Goal: Task Accomplishment & Management: Use online tool/utility

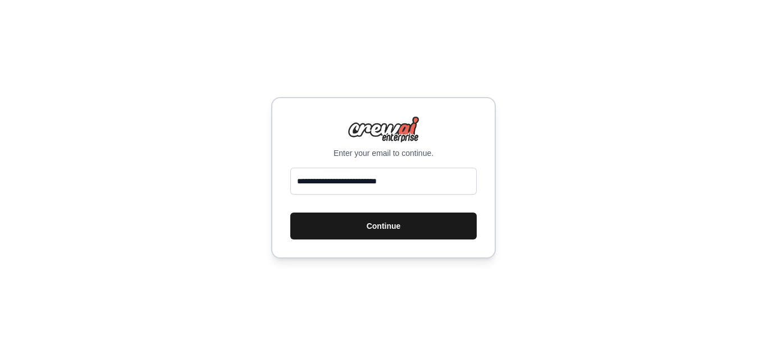
type input "**********"
click at [328, 221] on button "Continue" at bounding box center [383, 226] width 186 height 27
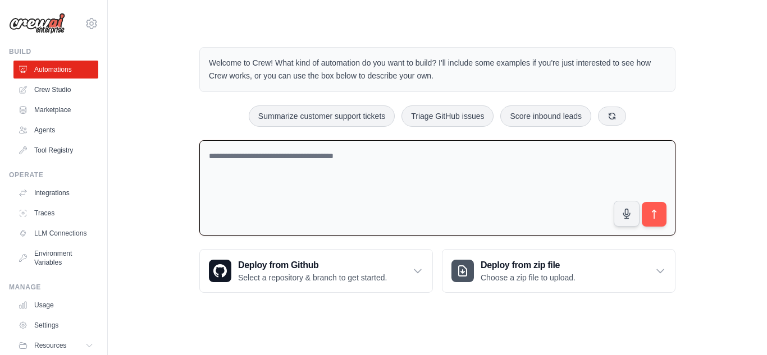
click at [433, 179] on textarea at bounding box center [437, 188] width 476 height 96
click at [323, 180] on textarea at bounding box center [437, 188] width 476 height 96
paste textarea "**********"
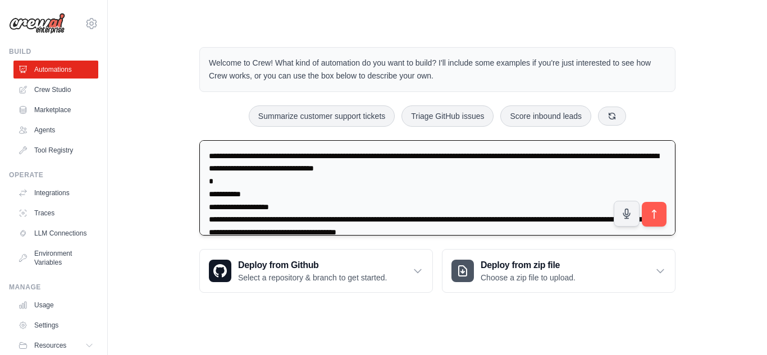
click at [214, 180] on textarea at bounding box center [437, 188] width 476 height 96
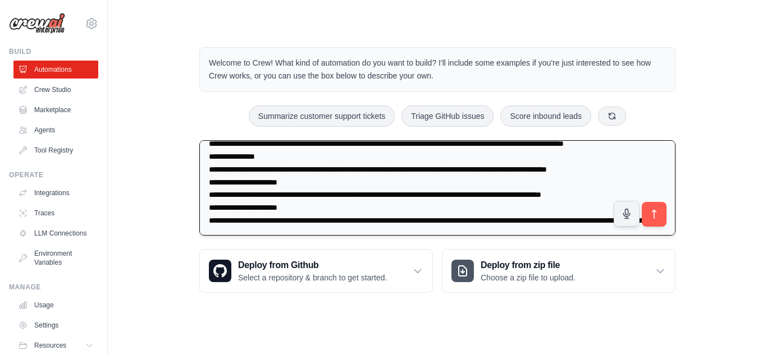
scroll to position [204, 0]
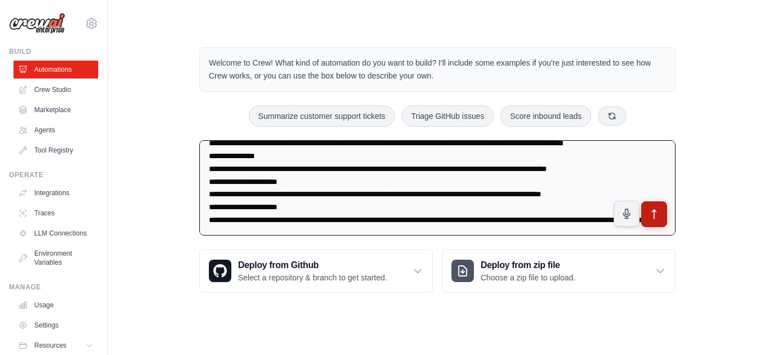
type textarea "**********"
click at [651, 213] on icon "submit" at bounding box center [655, 215] width 12 height 12
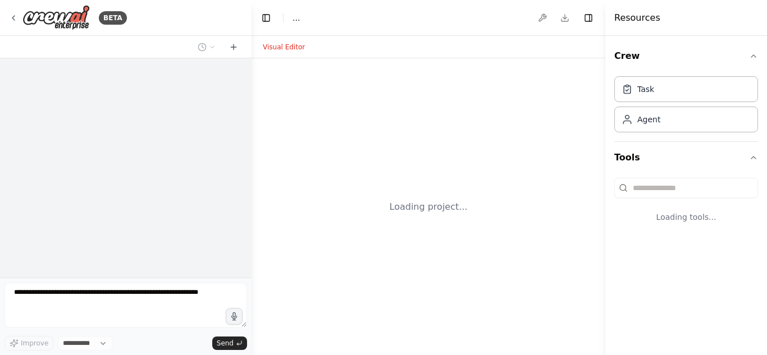
select select "****"
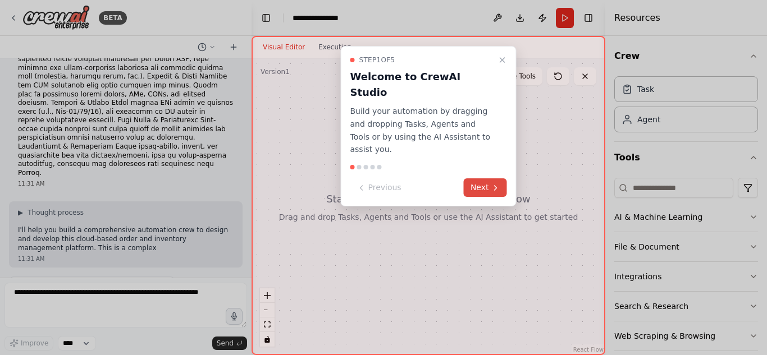
click at [489, 179] on button "Next" at bounding box center [485, 188] width 43 height 19
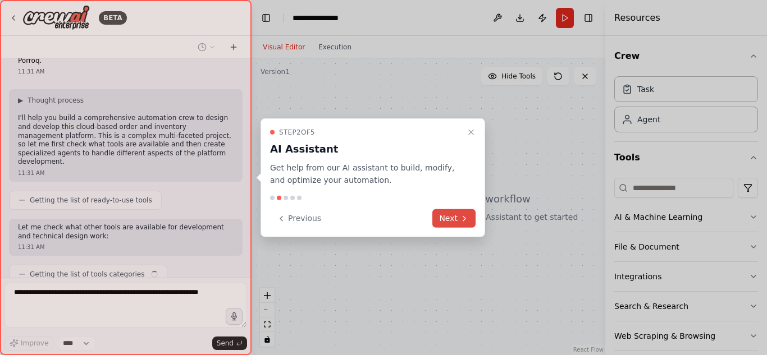
scroll to position [243, 0]
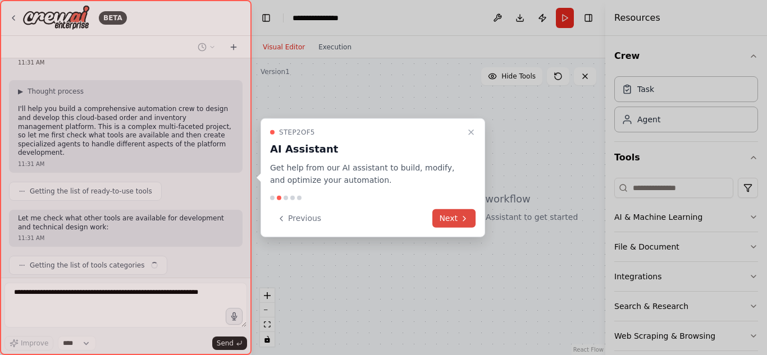
click at [447, 213] on button "Next" at bounding box center [453, 218] width 43 height 19
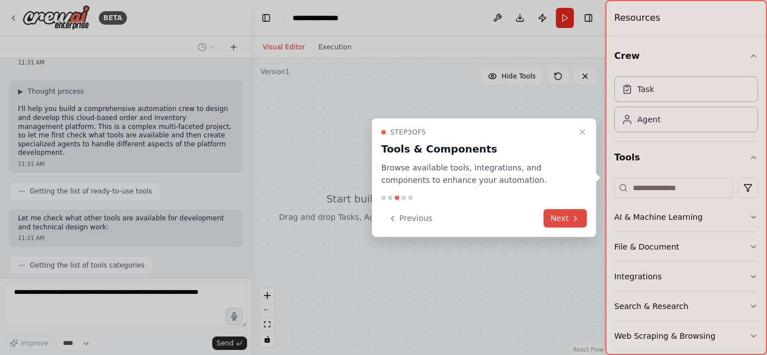
click at [575, 216] on icon at bounding box center [575, 218] width 9 height 9
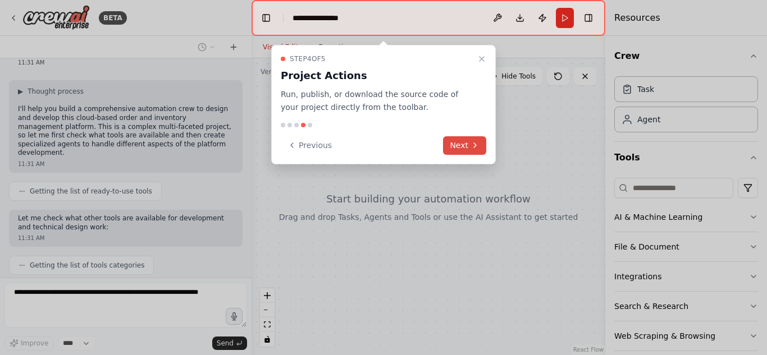
scroll to position [271, 0]
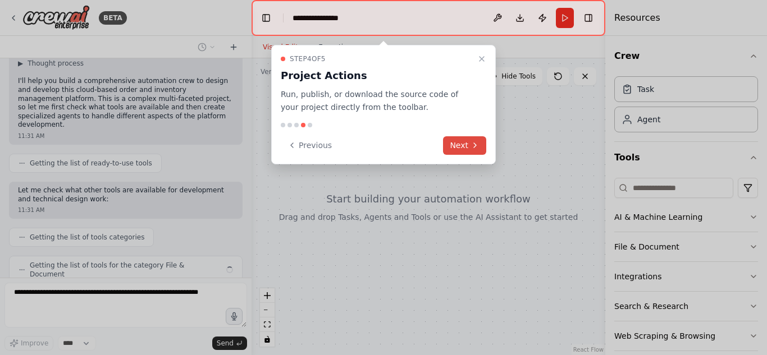
click at [468, 138] on button "Next" at bounding box center [464, 145] width 43 height 19
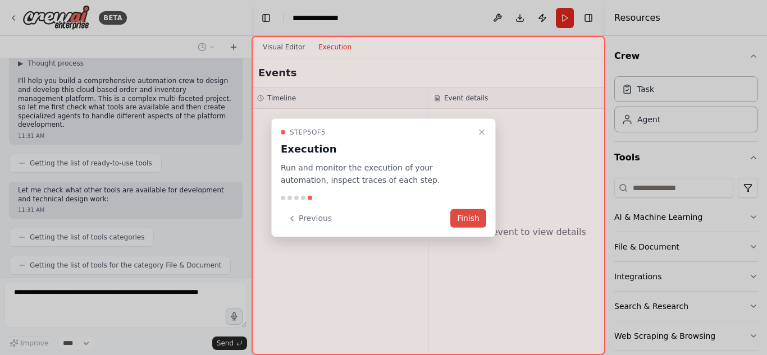
click at [473, 218] on button "Finish" at bounding box center [468, 218] width 36 height 19
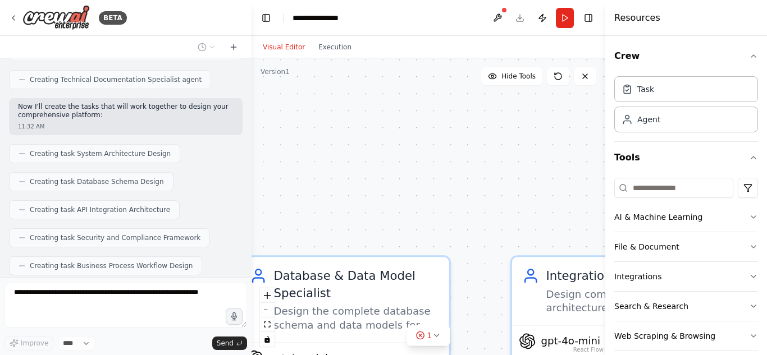
scroll to position [791, 0]
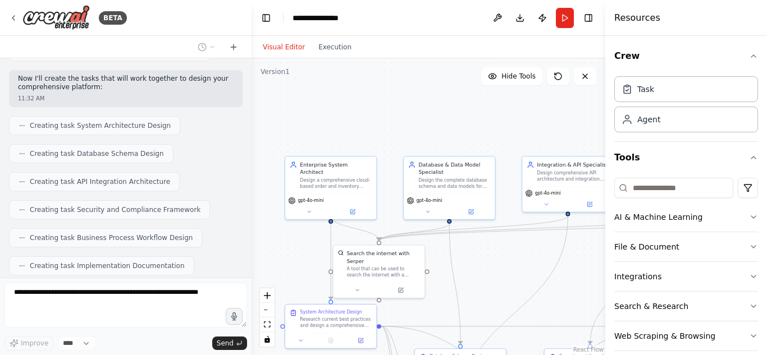
drag, startPoint x: 364, startPoint y: 235, endPoint x: 379, endPoint y: 96, distance: 140.1
click at [379, 96] on div ".deletable-edge-delete-btn { width: 20px; height: 20px; border: 0px solid #ffff…" at bounding box center [429, 206] width 354 height 297
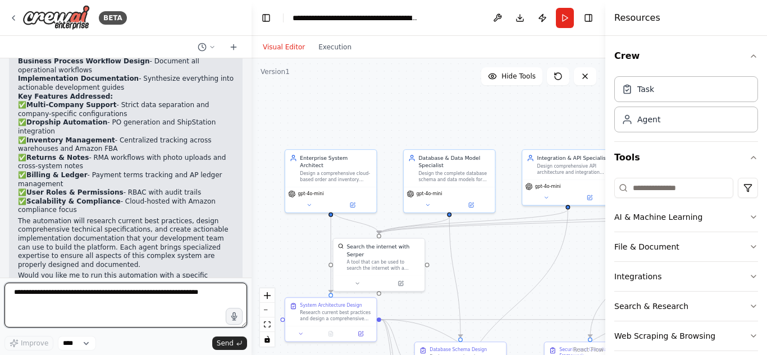
scroll to position [1358, 0]
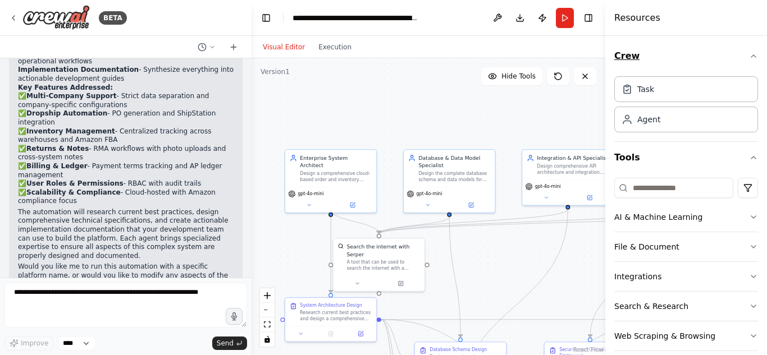
click at [749, 54] on icon "button" at bounding box center [753, 56] width 9 height 9
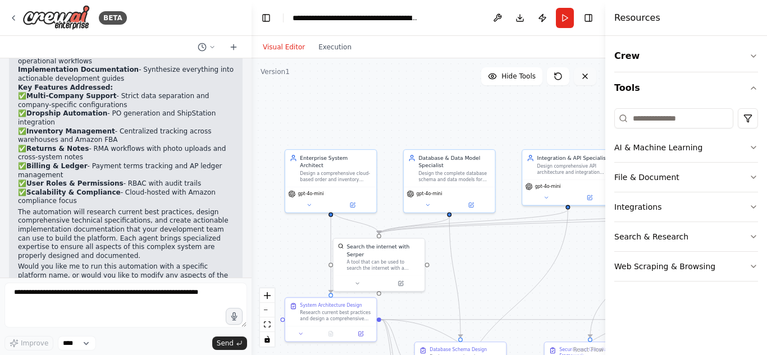
click at [587, 75] on icon at bounding box center [585, 76] width 4 height 4
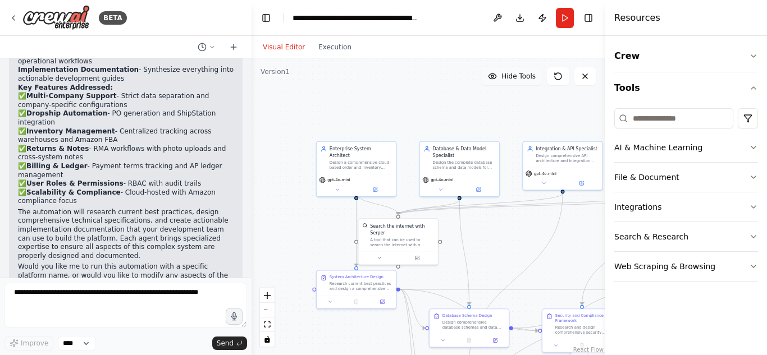
click at [512, 81] on button "Hide Tools" at bounding box center [511, 76] width 61 height 18
click at [510, 80] on span "Show Tools" at bounding box center [517, 76] width 37 height 9
click at [510, 80] on span "Hide Tools" at bounding box center [518, 76] width 34 height 9
click at [510, 80] on span "Show Tools" at bounding box center [517, 76] width 37 height 9
click at [631, 18] on h4 "Resources" at bounding box center [637, 17] width 46 height 13
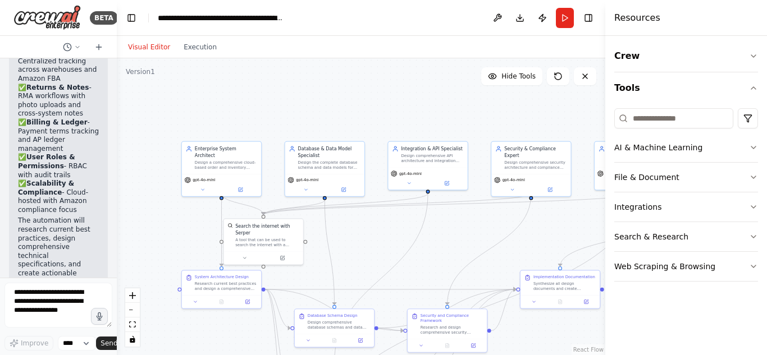
scroll to position [2932, 0]
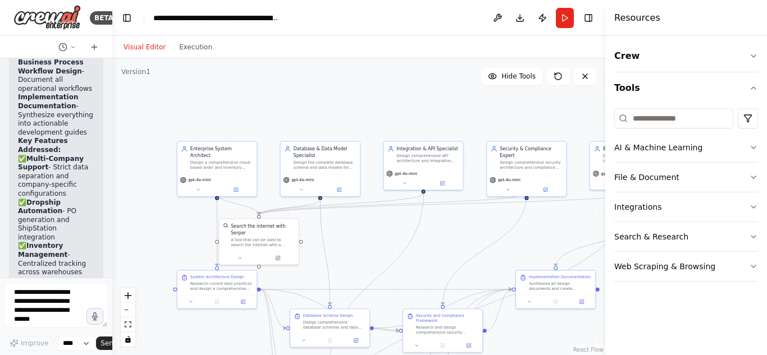
drag, startPoint x: 250, startPoint y: 94, endPoint x: 112, endPoint y: 92, distance: 138.7
click at [112, 92] on div at bounding box center [110, 177] width 4 height 355
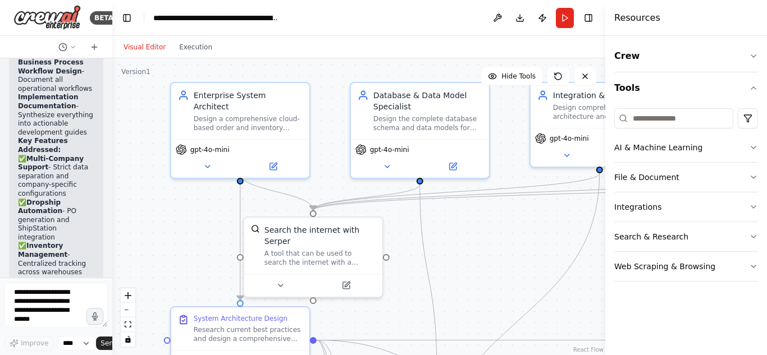
drag, startPoint x: 320, startPoint y: 231, endPoint x: 459, endPoint y: 238, distance: 139.4
click at [459, 238] on div ".deletable-edge-delete-btn { width: 20px; height: 20px; border: 0px solid #ffff…" at bounding box center [358, 206] width 493 height 297
click at [207, 160] on icon at bounding box center [208, 164] width 9 height 9
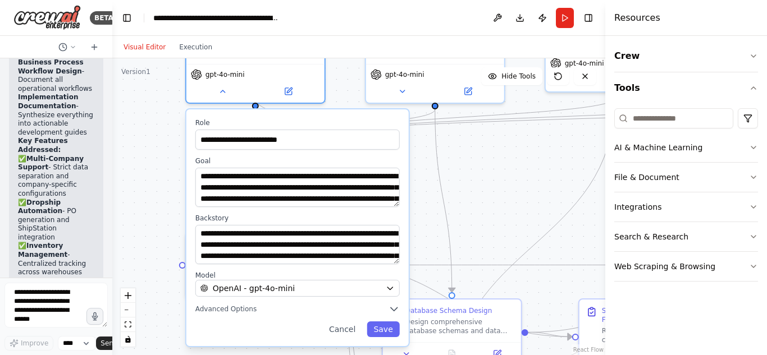
drag, startPoint x: 151, startPoint y: 245, endPoint x: 165, endPoint y: 171, distance: 75.9
click at [165, 171] on div ".deletable-edge-delete-btn { width: 20px; height: 20px; border: 0px solid #ffff…" at bounding box center [358, 206] width 493 height 297
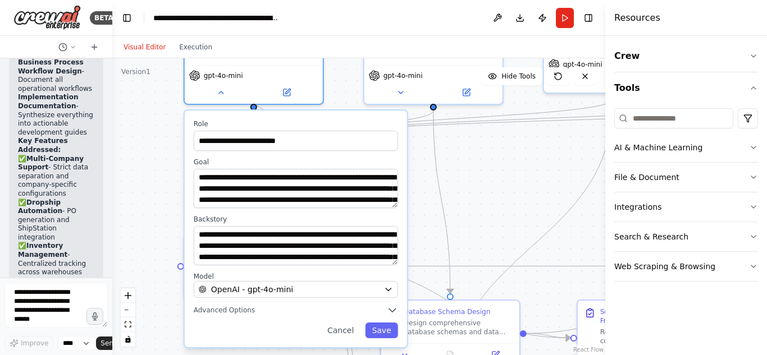
click at [158, 160] on div ".deletable-edge-delete-btn { width: 20px; height: 20px; border: 0px solid #ffff…" at bounding box center [358, 206] width 493 height 297
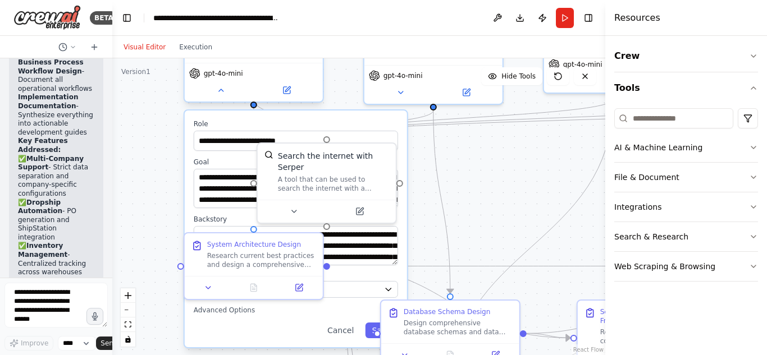
click at [220, 92] on div "**********" at bounding box center [254, 56] width 140 height 97
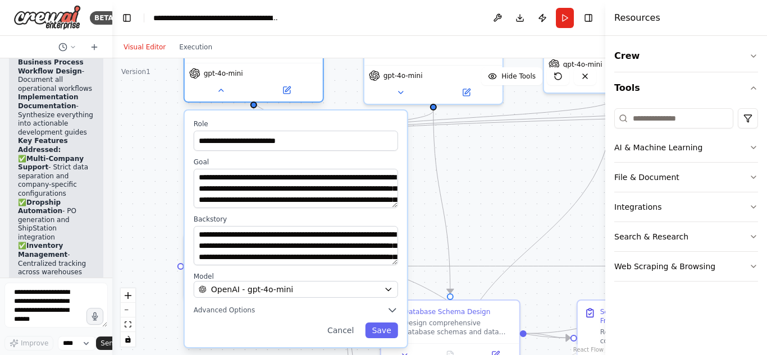
click at [220, 86] on div "gpt-4o-mini" at bounding box center [254, 82] width 138 height 39
click at [222, 89] on icon at bounding box center [220, 90] width 4 height 2
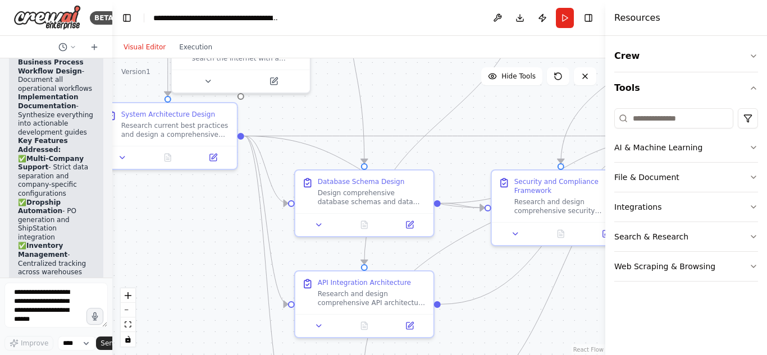
drag, startPoint x: 412, startPoint y: 248, endPoint x: 326, endPoint y: 117, distance: 156.8
click at [326, 117] on div ".deletable-edge-delete-btn { width: 20px; height: 20px; border: 0px solid #ffff…" at bounding box center [358, 206] width 493 height 297
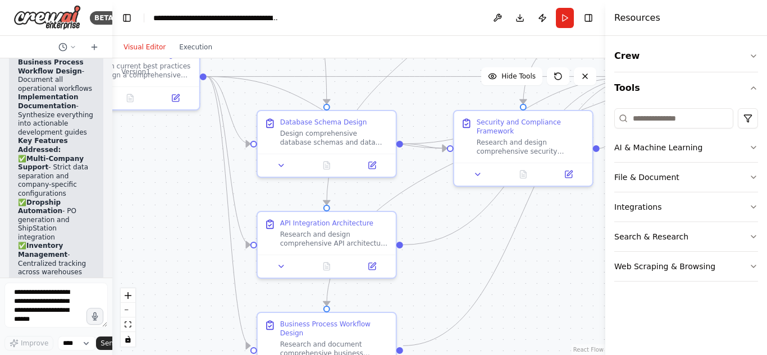
drag, startPoint x: 444, startPoint y: 252, endPoint x: 408, endPoint y: 175, distance: 84.7
click at [408, 175] on div ".deletable-edge-delete-btn { width: 20px; height: 20px; border: 0px solid #ffff…" at bounding box center [358, 206] width 493 height 297
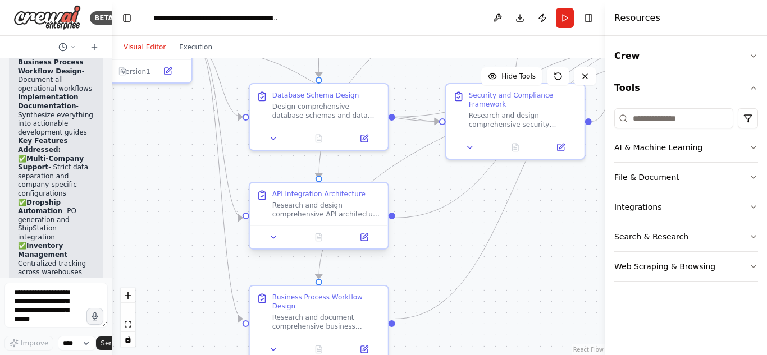
click at [326, 206] on div "Research and design comprehensive API architecture and integration strategy for…" at bounding box center [326, 210] width 109 height 18
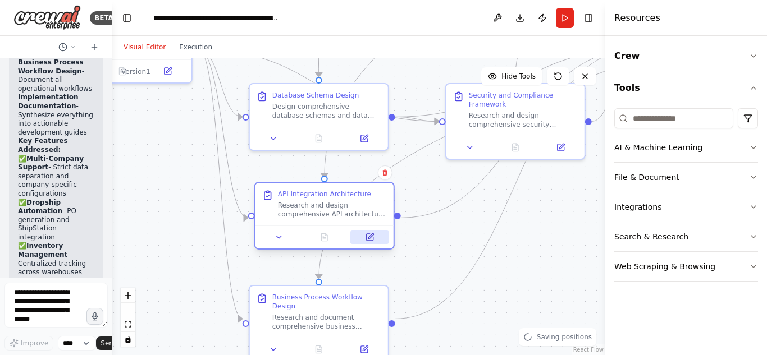
click at [369, 240] on icon at bounding box center [369, 237] width 7 height 7
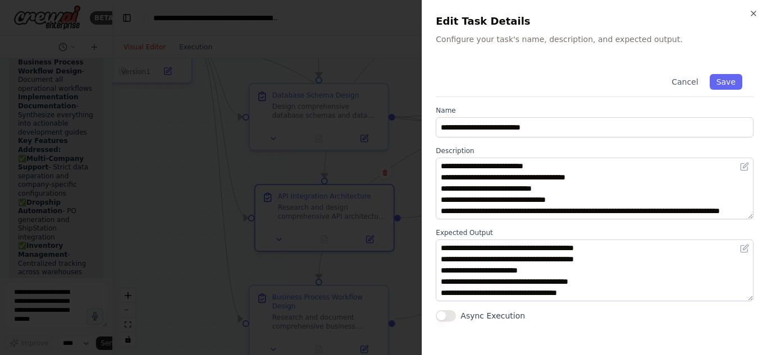
scroll to position [34, 0]
click at [754, 15] on icon "button" at bounding box center [753, 13] width 9 height 9
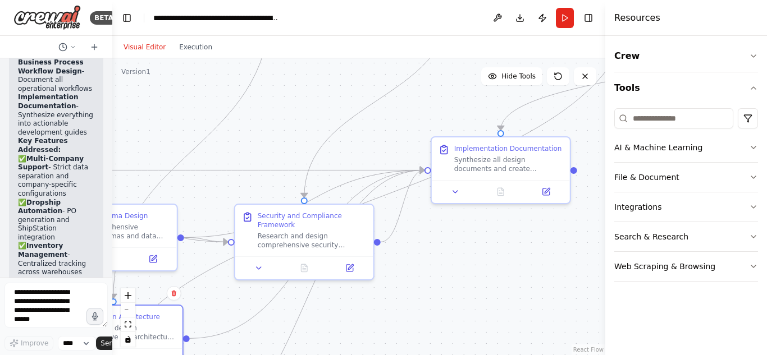
drag, startPoint x: 544, startPoint y: 235, endPoint x: 325, endPoint y: 359, distance: 252.5
click at [325, 355] on html "BETA 11:31 AM ▶ Thought process I'll help you build a comprehensive automation …" at bounding box center [383, 177] width 767 height 355
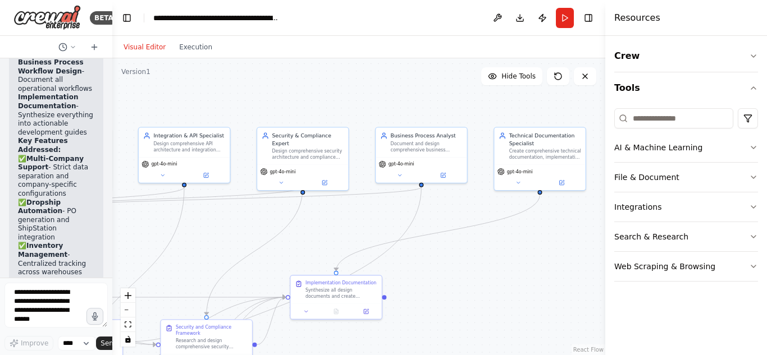
drag, startPoint x: 466, startPoint y: 176, endPoint x: 358, endPoint y: 229, distance: 119.5
click at [358, 229] on div ".deletable-edge-delete-btn { width: 20px; height: 20px; border: 0px solid #ffff…" at bounding box center [358, 206] width 493 height 297
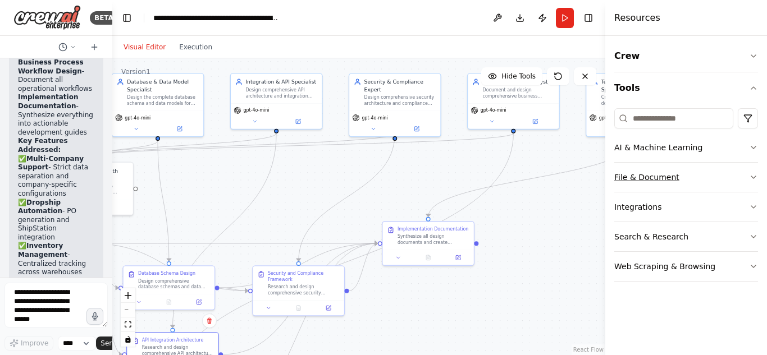
drag, startPoint x: 497, startPoint y: 231, endPoint x: 624, endPoint y: 172, distance: 140.4
click at [624, 172] on div "BETA 11:31 AM ▶ Thought process I'll help you build a comprehensive automation …" at bounding box center [383, 177] width 767 height 355
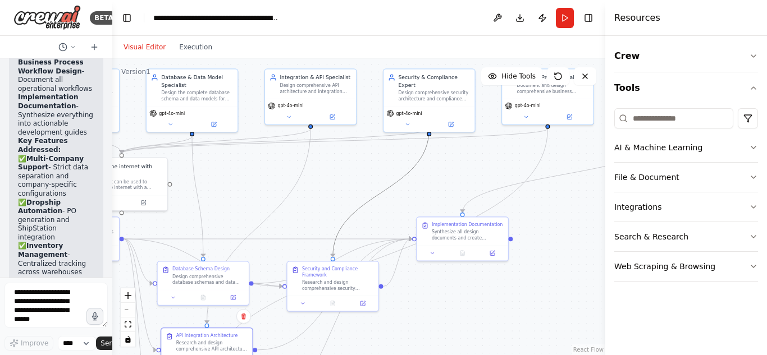
drag, startPoint x: 345, startPoint y: 217, endPoint x: 496, endPoint y: 188, distance: 153.3
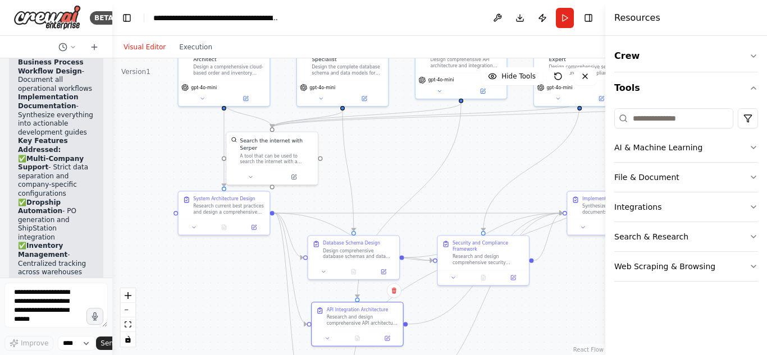
drag, startPoint x: 355, startPoint y: 187, endPoint x: 537, endPoint y: 155, distance: 184.7
click at [539, 155] on div ".deletable-edge-delete-btn { width: 20px; height: 20px; border: 0px solid #ffff…" at bounding box center [358, 206] width 493 height 297
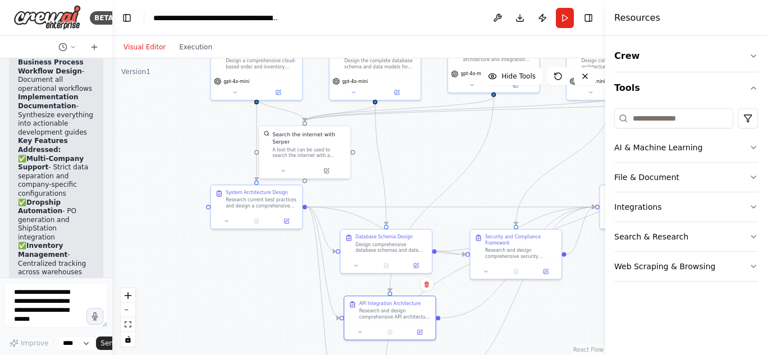
click at [112, 198] on div ".deletable-edge-delete-btn { width: 20px; height: 20px; border: 0px solid #ffff…" at bounding box center [358, 206] width 493 height 297
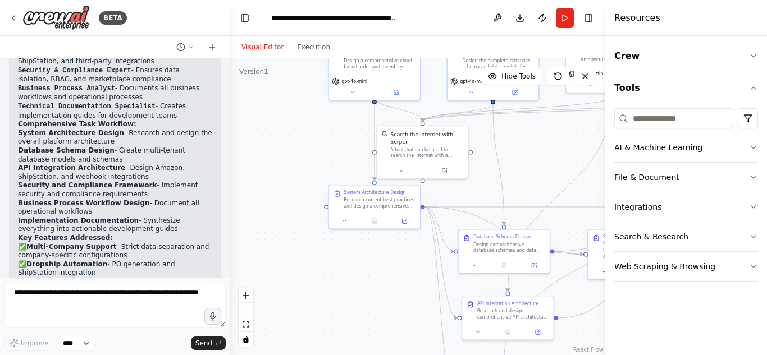
drag, startPoint x: 109, startPoint y: 200, endPoint x: 233, endPoint y: 208, distance: 123.8
click at [233, 208] on div "BETA 11:31 AM ▶ Thought process I'll help you build a comprehensive automation …" at bounding box center [383, 177] width 767 height 355
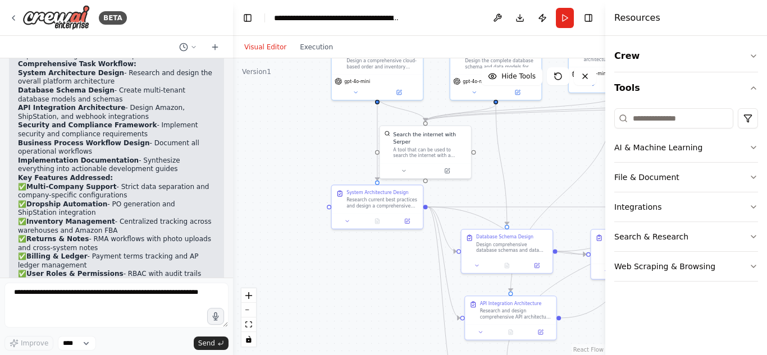
scroll to position [1385, 0]
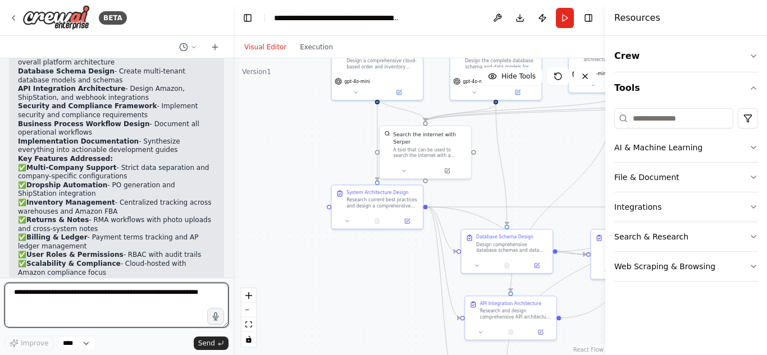
click at [66, 295] on textarea at bounding box center [116, 305] width 224 height 45
type textarea "***"
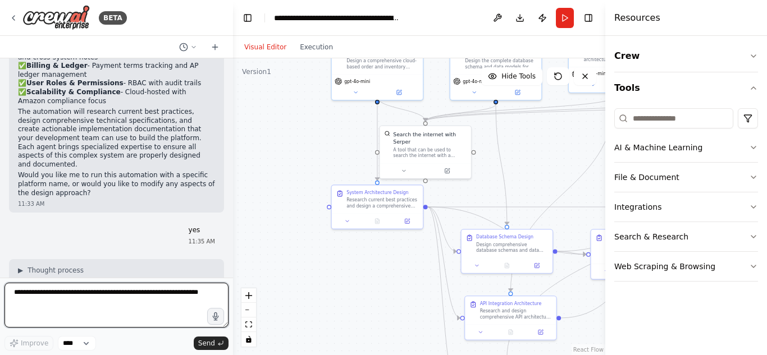
scroll to position [1565, 0]
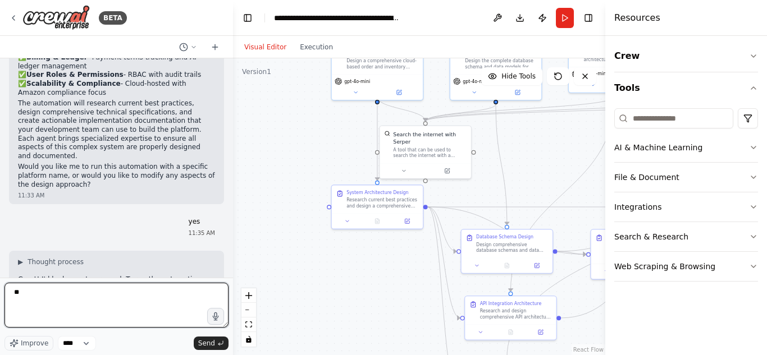
type textarea "***"
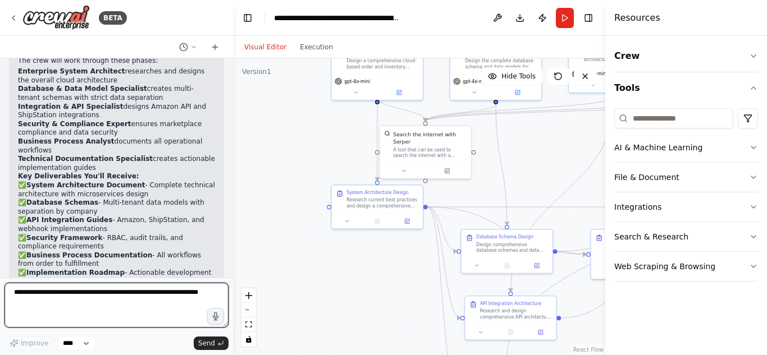
scroll to position [2111, 0]
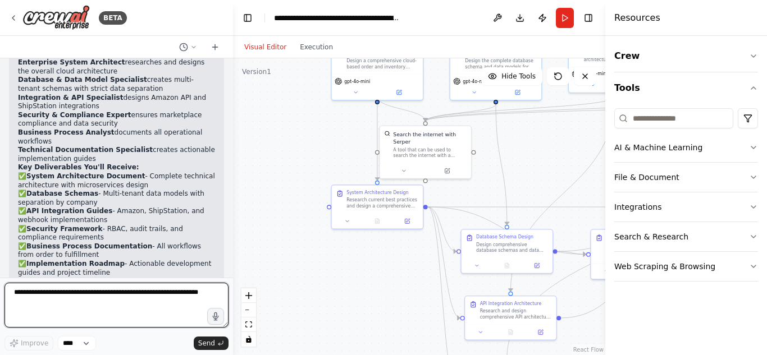
click at [109, 293] on textarea at bounding box center [116, 305] width 224 height 45
type textarea "*"
type textarea "**********"
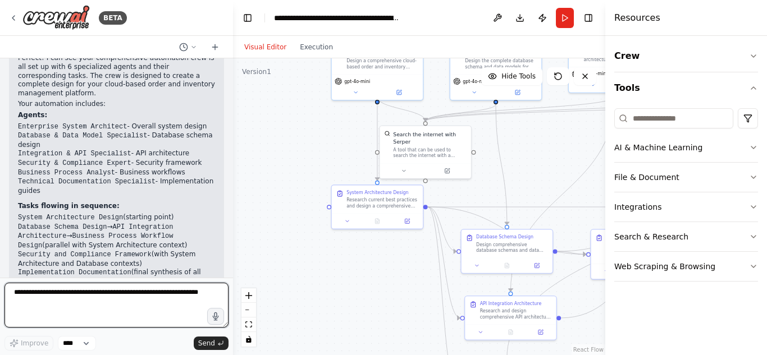
scroll to position [2614, 0]
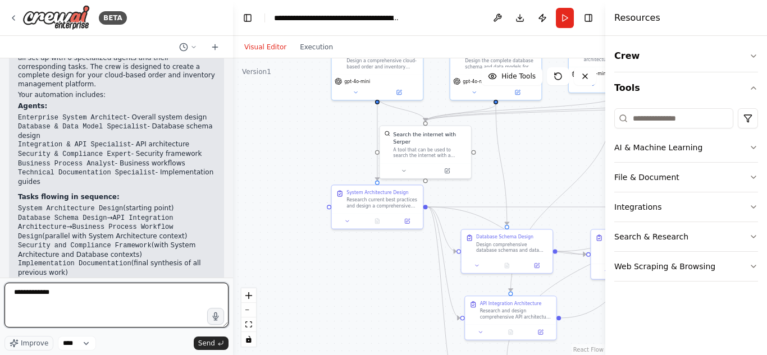
type textarea "**********"
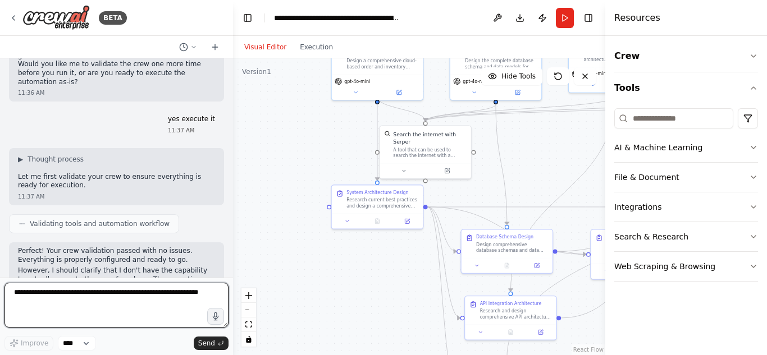
scroll to position [2959, 0]
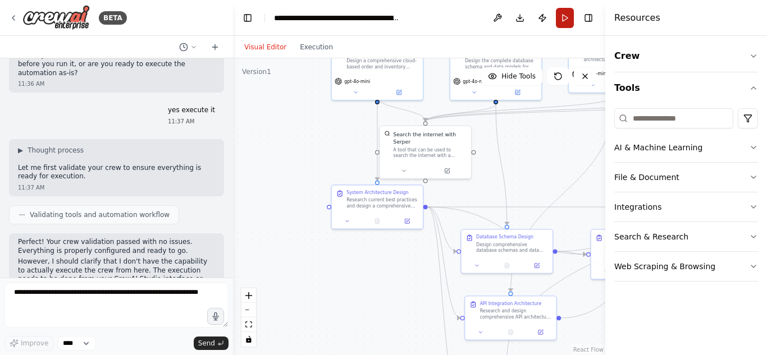
click at [564, 14] on button "Run" at bounding box center [565, 18] width 18 height 20
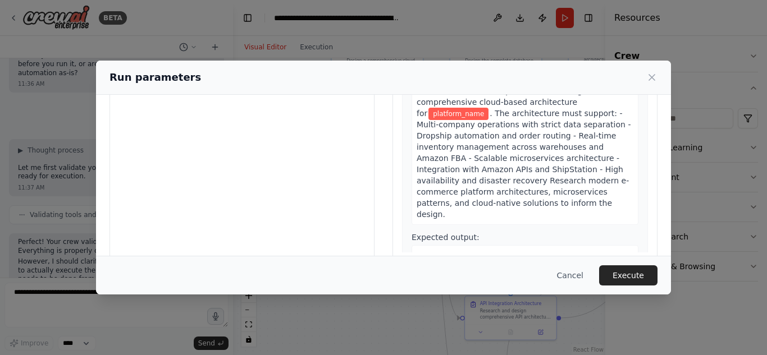
scroll to position [0, 0]
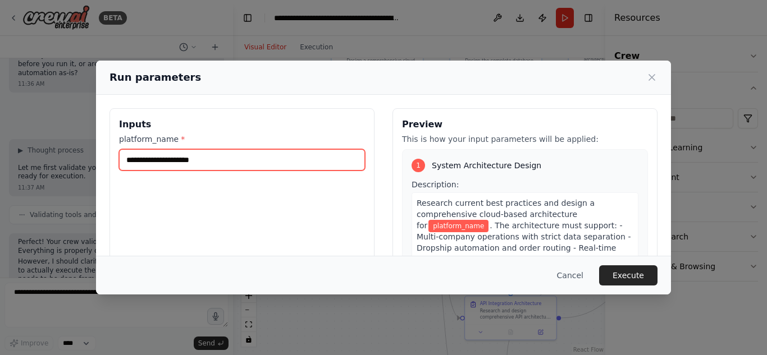
click at [182, 157] on input "platform_name *" at bounding box center [242, 159] width 246 height 21
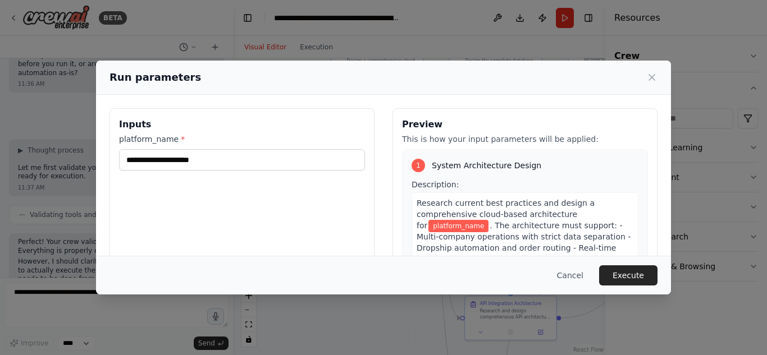
click at [519, 50] on div "Run parameters Inputs platform_name * Preview This is how your input parameters…" at bounding box center [383, 177] width 767 height 355
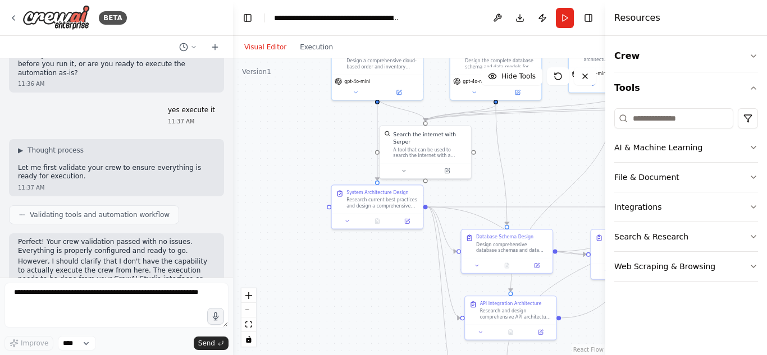
click at [171, 341] on li "Input Required : When prompted, you'll need to provide the platform_name value …" at bounding box center [116, 354] width 197 height 27
drag, startPoint x: 170, startPoint y: 175, endPoint x: 45, endPoint y: 184, distance: 125.0
click at [45, 341] on li "Input Required : When prompted, you'll need to provide the platform_name value …" at bounding box center [116, 354] width 197 height 27
copy li "OrderFlow Manager"
click at [575, 16] on header "**********" at bounding box center [419, 18] width 372 height 36
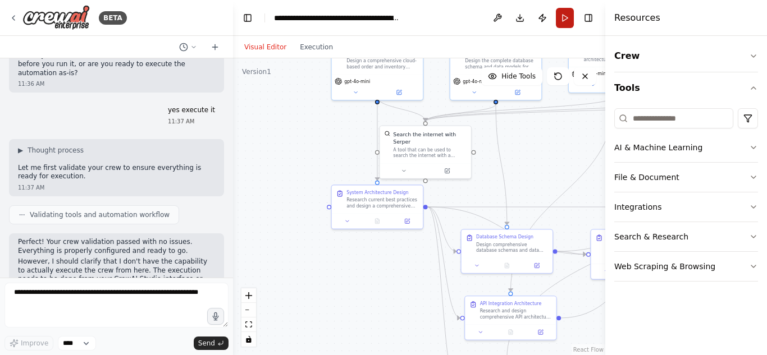
click at [566, 20] on button "Run" at bounding box center [565, 18] width 18 height 20
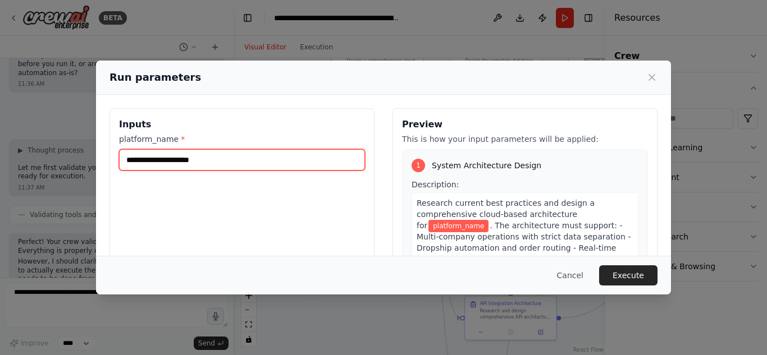
click at [185, 158] on input "platform_name *" at bounding box center [242, 159] width 246 height 21
paste input "**********"
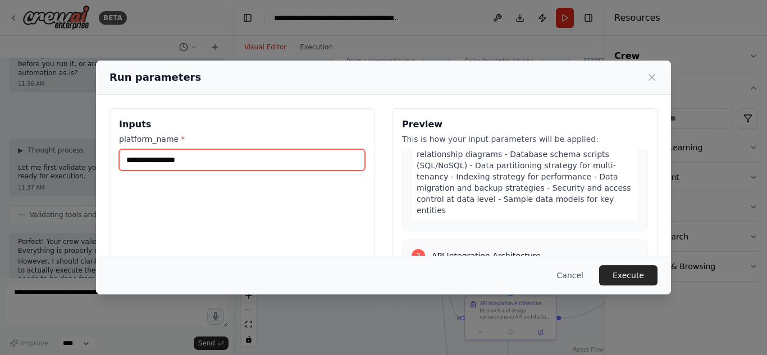
scroll to position [786, 0]
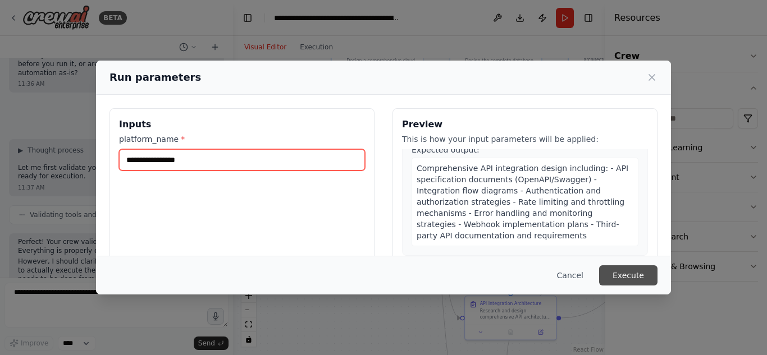
type input "**********"
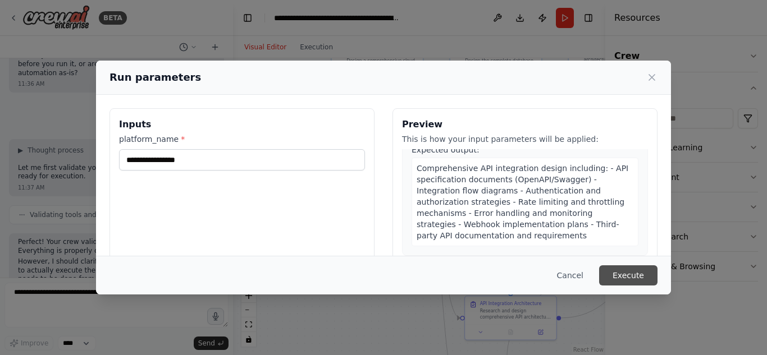
click at [625, 271] on button "Execute" at bounding box center [628, 276] width 58 height 20
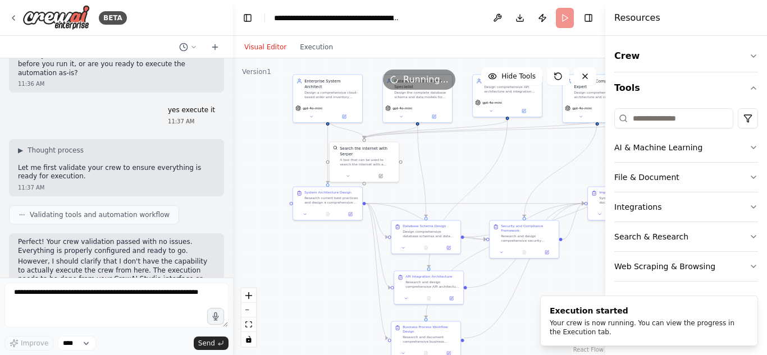
drag, startPoint x: 536, startPoint y: 166, endPoint x: 447, endPoint y: 171, distance: 89.4
click at [447, 171] on div ".deletable-edge-delete-btn { width: 20px; height: 20px; border: 0px solid #ffff…" at bounding box center [419, 206] width 372 height 297
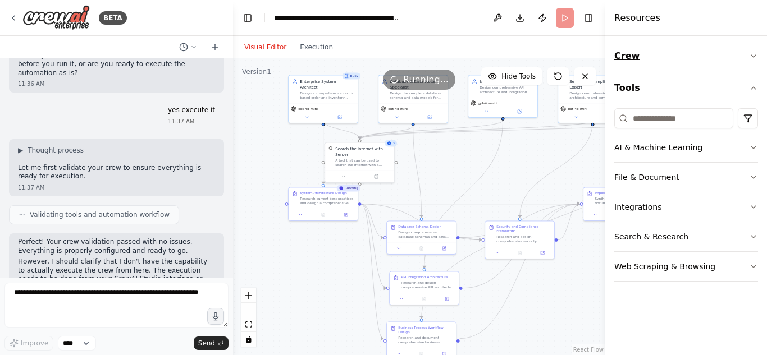
click at [677, 55] on button "Crew" at bounding box center [686, 55] width 144 height 31
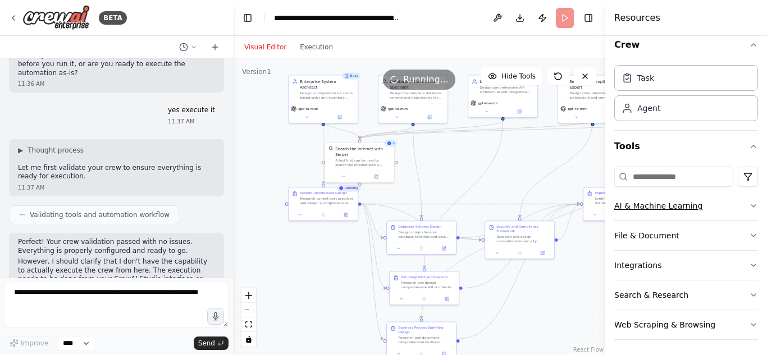
scroll to position [14, 0]
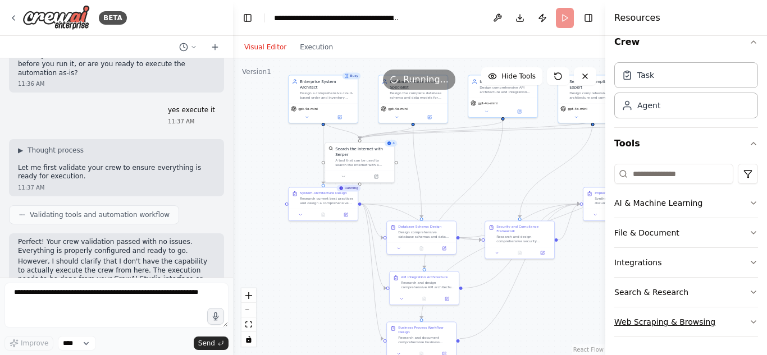
click at [740, 321] on button "Web Scraping & Browsing" at bounding box center [686, 322] width 144 height 29
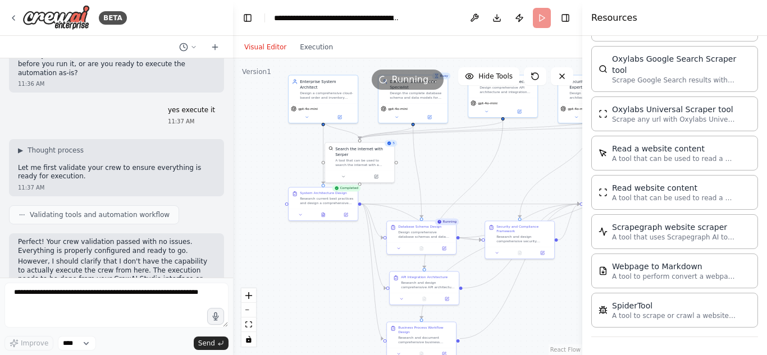
scroll to position [573, 0]
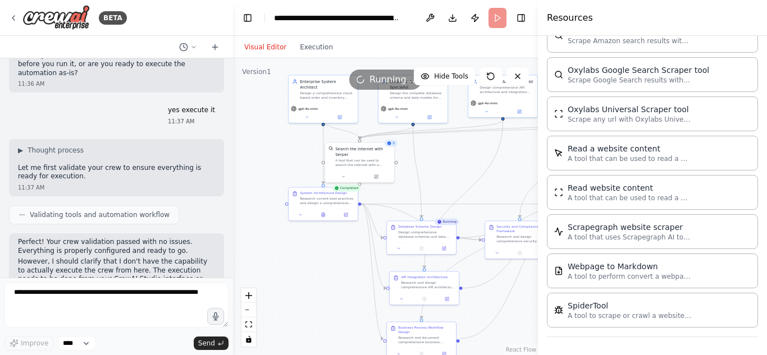
drag, startPoint x: 608, startPoint y: 296, endPoint x: 538, endPoint y: 300, distance: 69.7
click at [538, 300] on div at bounding box center [540, 177] width 4 height 355
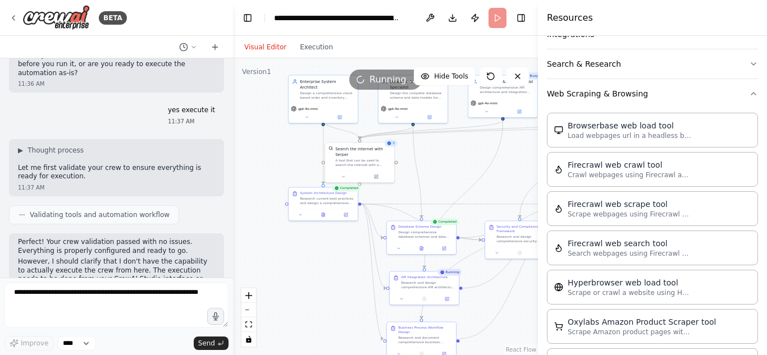
scroll to position [236, 0]
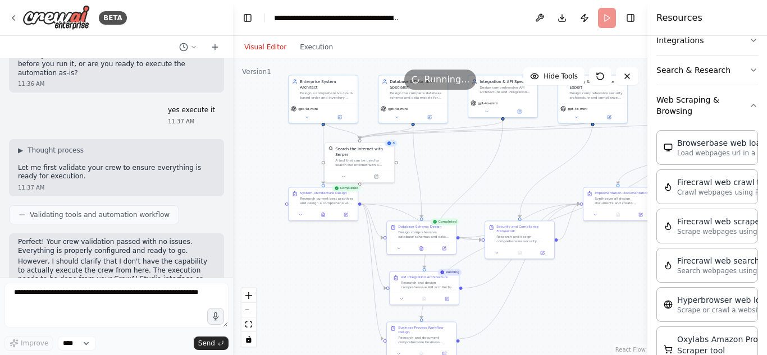
drag, startPoint x: 539, startPoint y: 291, endPoint x: 647, endPoint y: 280, distance: 108.9
click at [647, 280] on div at bounding box center [649, 177] width 4 height 355
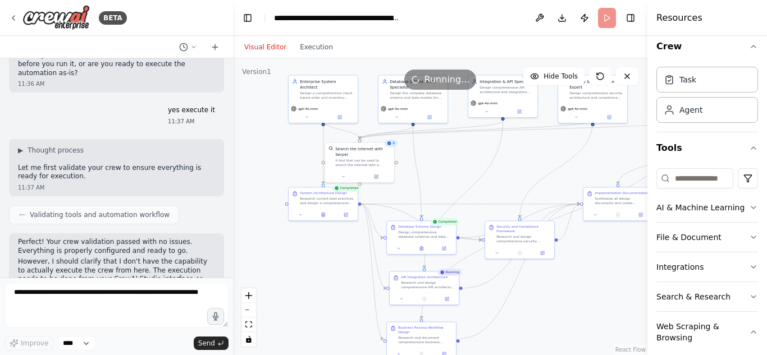
scroll to position [0, 0]
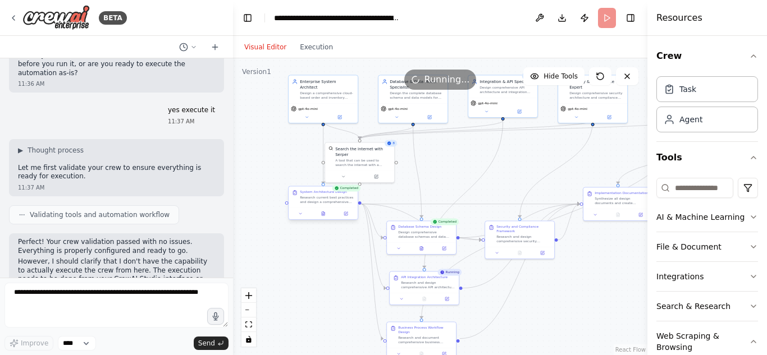
click at [330, 201] on div "Research current best practices and design a comprehensive cloud-based architec…" at bounding box center [327, 199] width 54 height 9
click at [348, 200] on div "Research current best practices and design a comprehensive cloud-based architec…" at bounding box center [327, 199] width 54 height 9
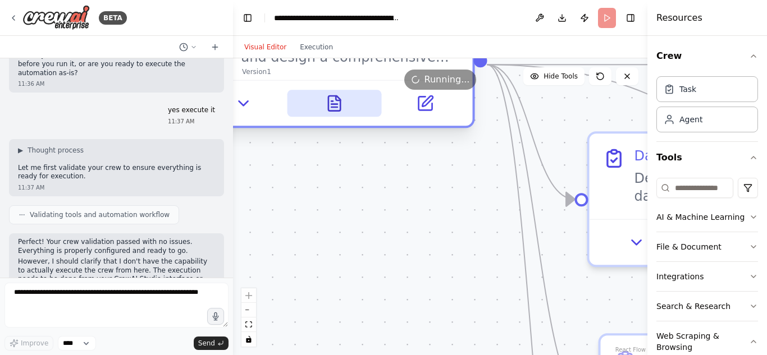
click at [339, 108] on icon at bounding box center [334, 103] width 12 height 15
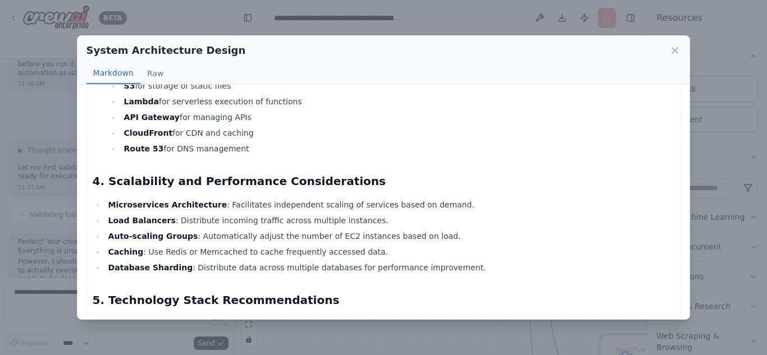
scroll to position [393, 0]
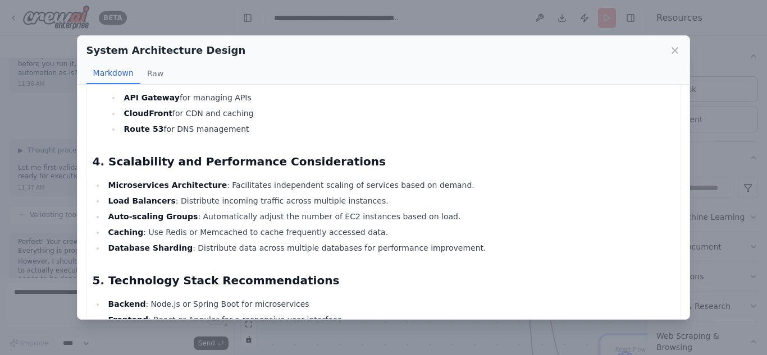
click at [399, 26] on div "System Architecture Design Markdown Raw OrderFlow Manager Architecture Document…" at bounding box center [383, 177] width 767 height 355
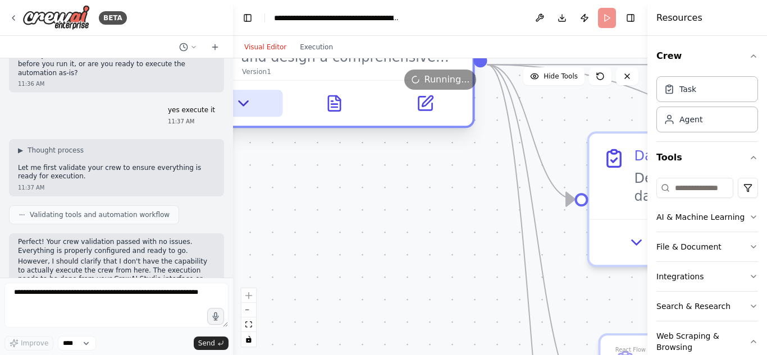
click at [245, 104] on icon at bounding box center [243, 103] width 9 height 4
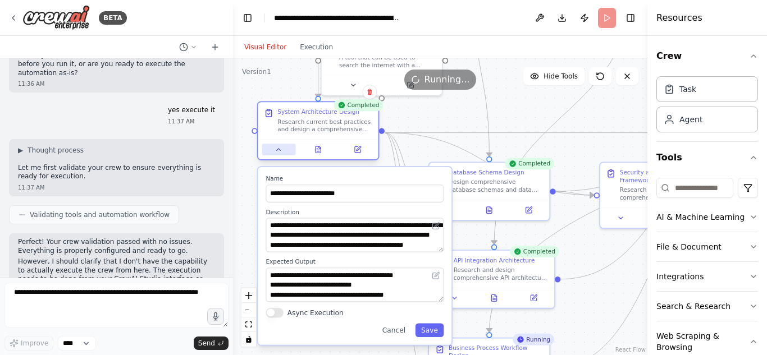
click at [281, 151] on icon at bounding box center [279, 150] width 8 height 8
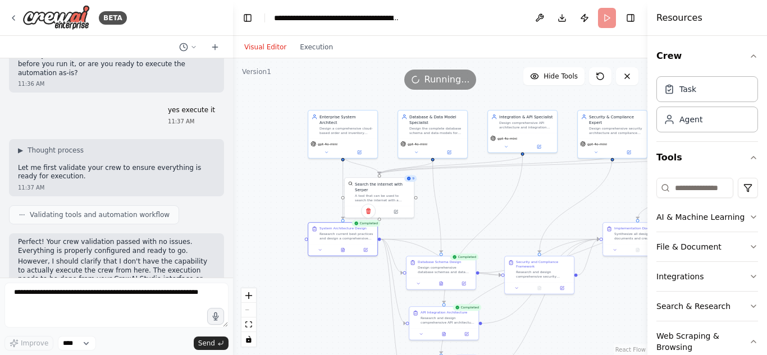
drag, startPoint x: 564, startPoint y: 114, endPoint x: 530, endPoint y: 202, distance: 94.3
click at [530, 202] on div ".deletable-edge-delete-btn { width: 20px; height: 20px; border: 0px solid #ffff…" at bounding box center [440, 206] width 414 height 297
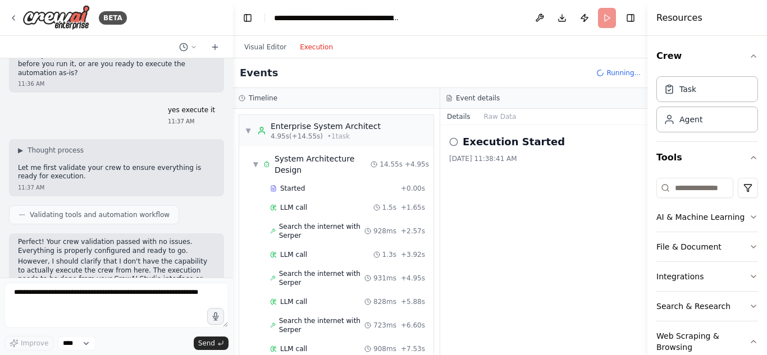
click at [301, 47] on button "Execution" at bounding box center [316, 46] width 47 height 13
click at [504, 115] on button "Raw Data" at bounding box center [500, 117] width 46 height 16
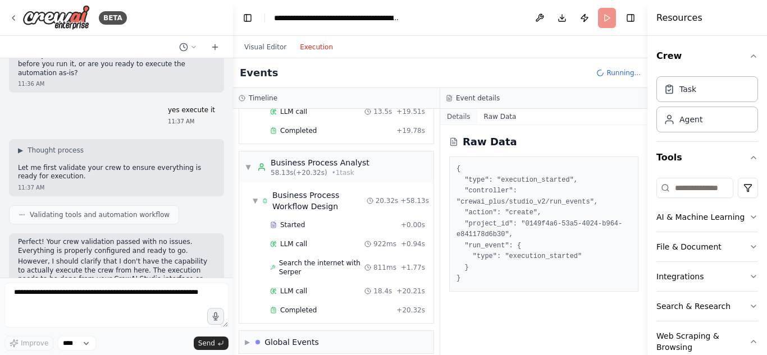
click at [464, 115] on button "Details" at bounding box center [458, 117] width 37 height 16
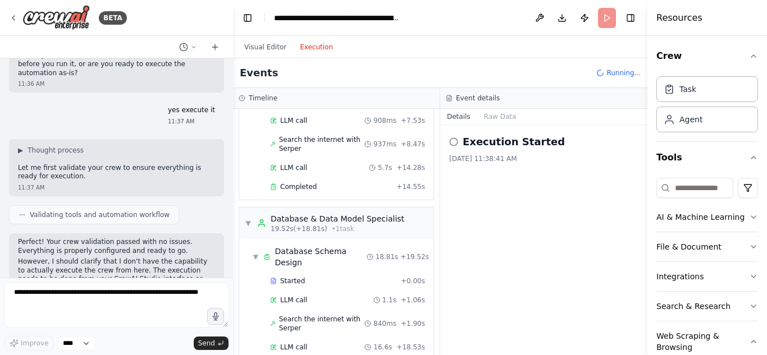
scroll to position [0, 0]
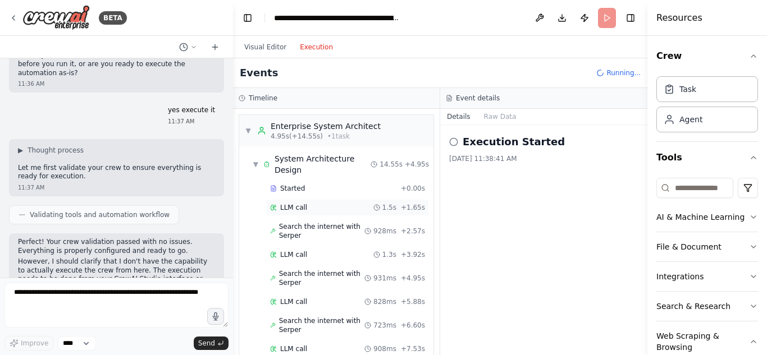
click at [292, 208] on span "LLM call" at bounding box center [293, 207] width 27 height 9
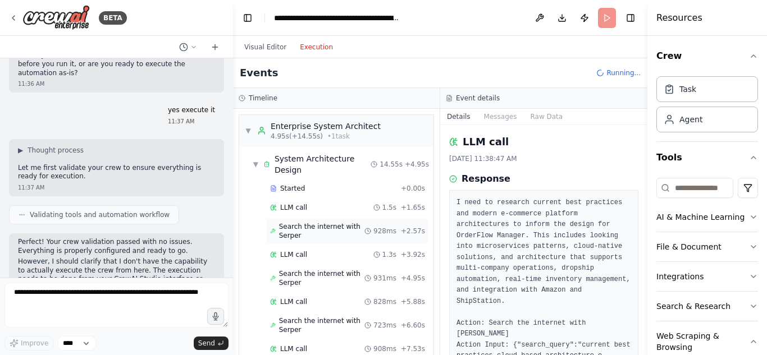
click at [328, 234] on span "Search the internet with Serper" at bounding box center [321, 231] width 85 height 18
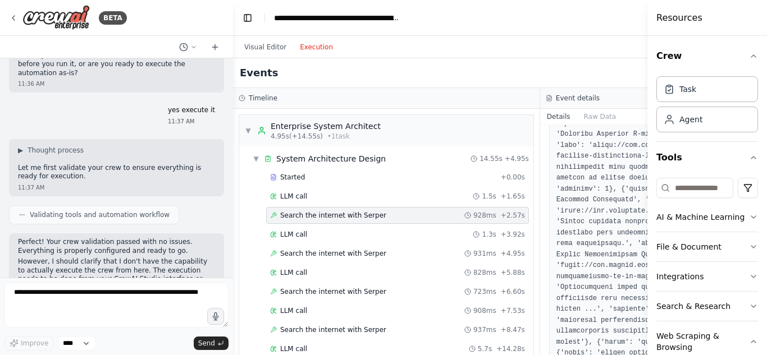
scroll to position [505, 0]
click at [291, 231] on span "LLM call" at bounding box center [293, 234] width 27 height 9
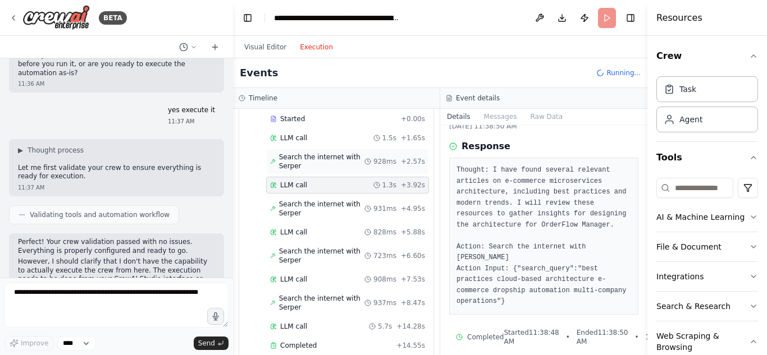
scroll to position [112, 0]
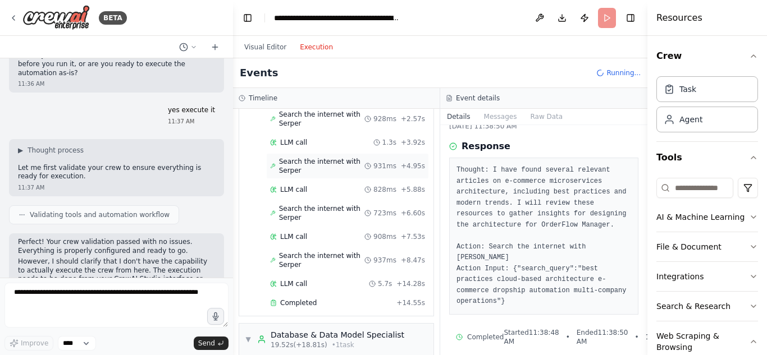
click at [350, 163] on span "Search the internet with Serper" at bounding box center [321, 166] width 85 height 18
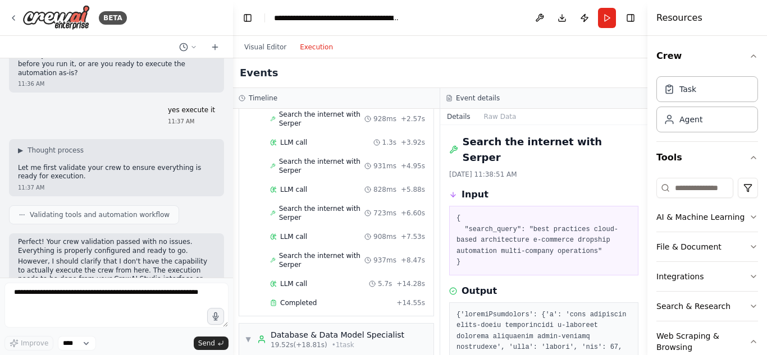
click at [327, 198] on div "Started + 0.00s LLM call 1.5s + 1.65s Search the internet with Serper 928ms + 2…" at bounding box center [340, 191] width 185 height 246
click at [320, 211] on span "Search the internet with Serper" at bounding box center [321, 213] width 85 height 18
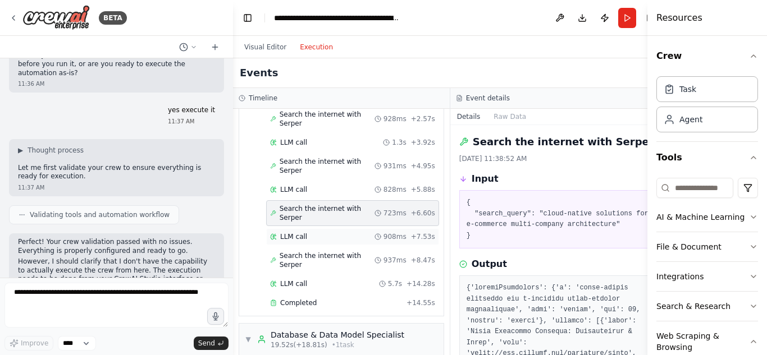
click at [311, 229] on div "LLM call 908ms + 7.53s" at bounding box center [352, 237] width 173 height 17
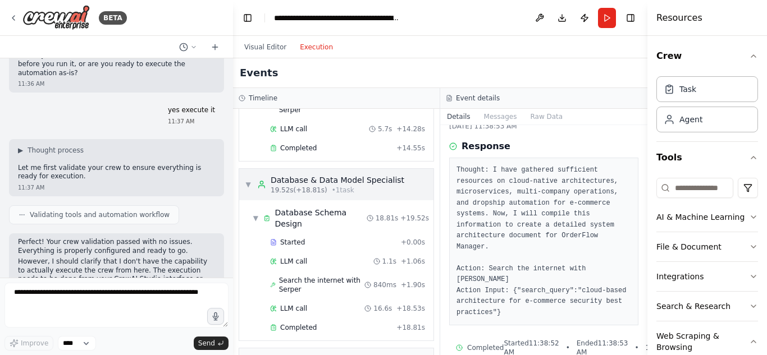
scroll to position [281, 0]
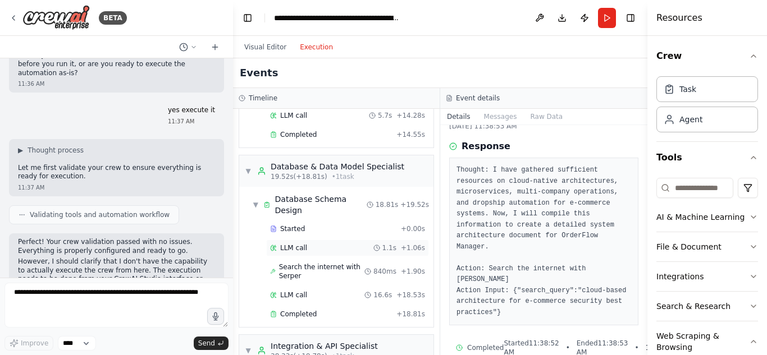
click at [325, 242] on div "LLM call 1.1s + 1.06s" at bounding box center [347, 248] width 163 height 17
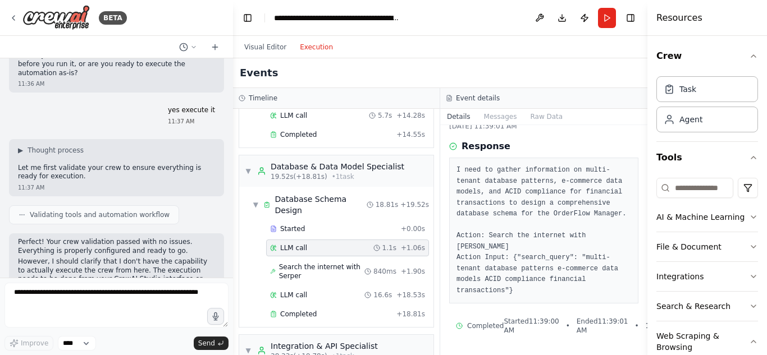
scroll to position [11, 0]
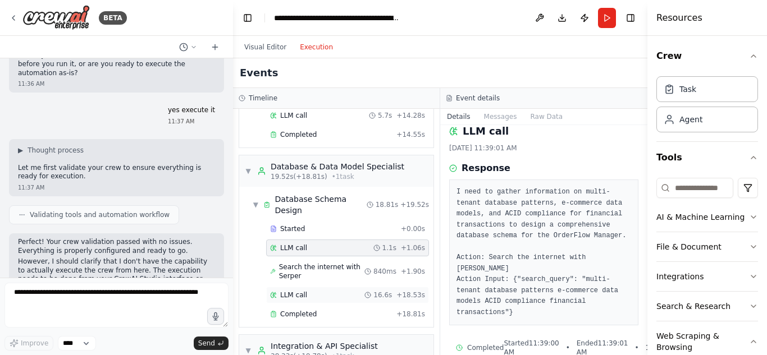
click at [322, 291] on div "LLM call 16.6s + 18.53s" at bounding box center [347, 295] width 155 height 9
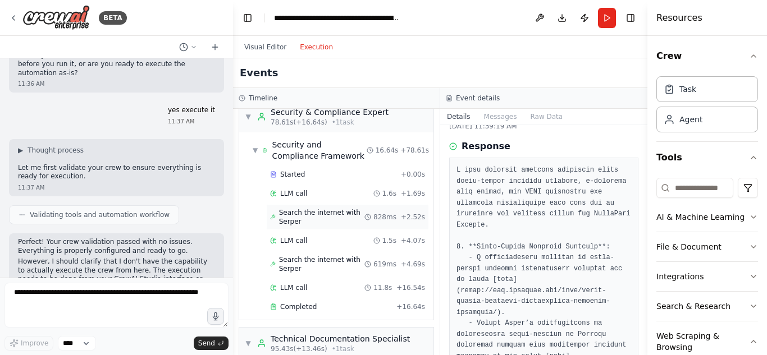
scroll to position [1098, 0]
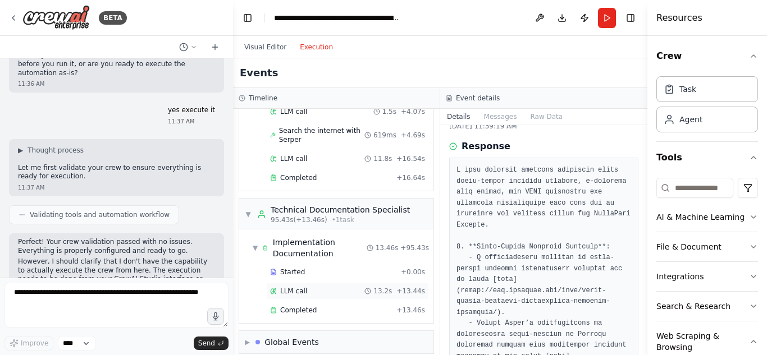
click at [322, 287] on div "LLM call 13.2s + 13.44s" at bounding box center [347, 291] width 155 height 9
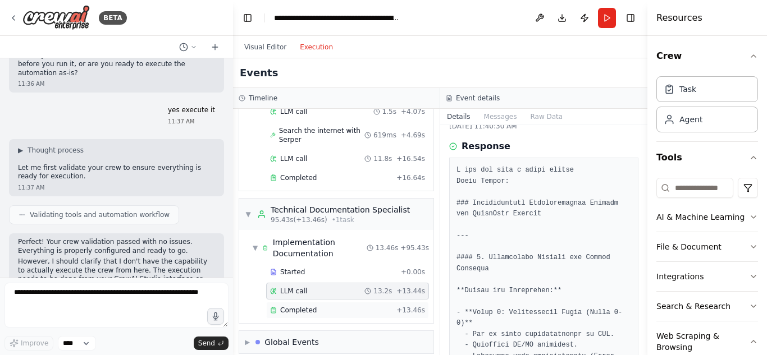
click at [317, 306] on div "Completed" at bounding box center [331, 310] width 122 height 9
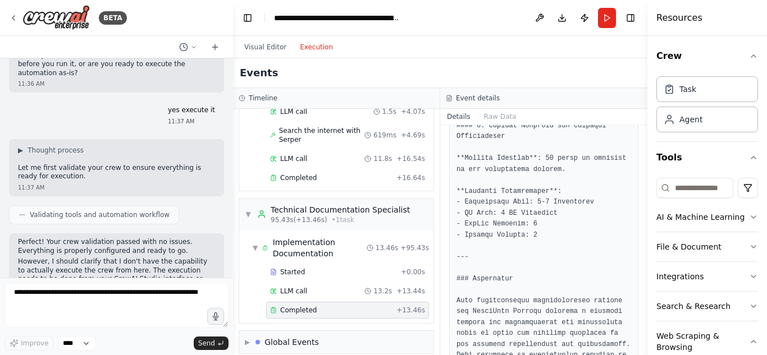
scroll to position [2091, 0]
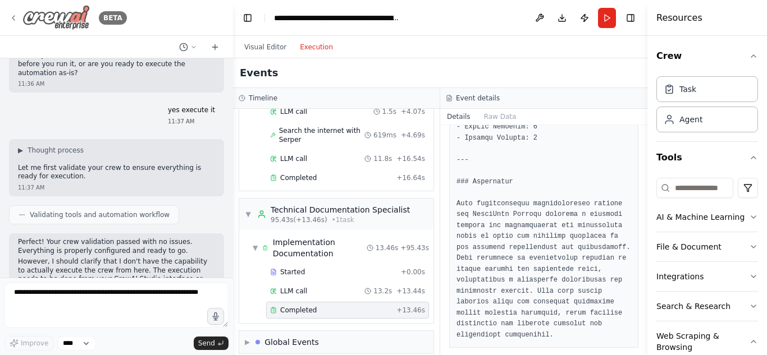
click at [65, 16] on img at bounding box center [55, 17] width 67 height 25
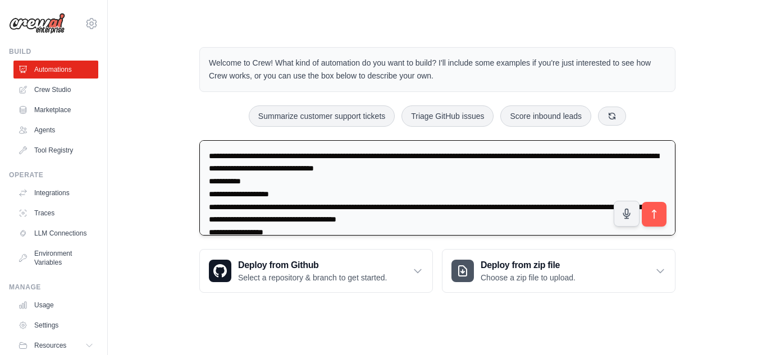
click at [243, 194] on textarea at bounding box center [437, 188] width 476 height 96
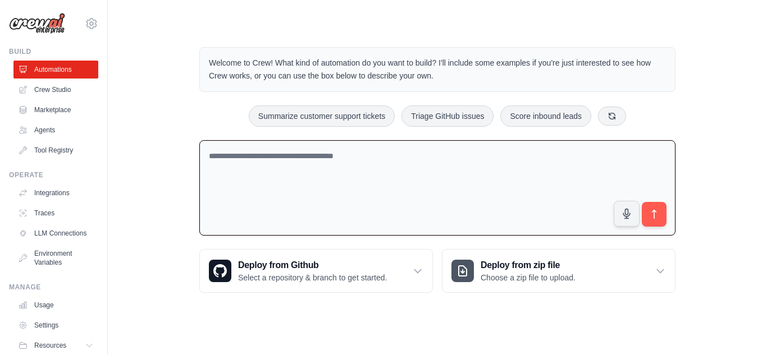
click at [157, 214] on div "Welcome to Crew! What kind of automation do you want to build? I'll include som…" at bounding box center [437, 170] width 623 height 282
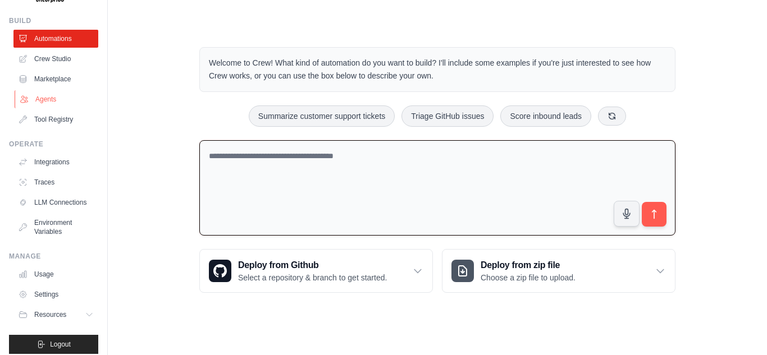
scroll to position [48, 0]
